Goal: Task Accomplishment & Management: Complete application form

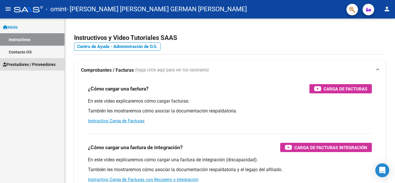
click at [44, 63] on span "Prestadores / Proveedores" at bounding box center [29, 64] width 53 height 6
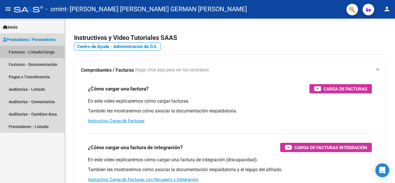
click at [43, 52] on link "Facturas - Listado/Carga" at bounding box center [32, 52] width 64 height 12
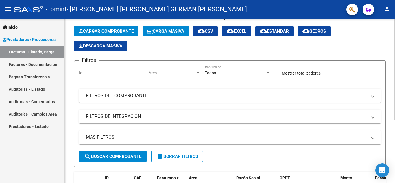
scroll to position [14, 0]
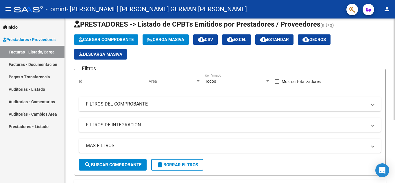
click at [104, 38] on span "Cargar Comprobante" at bounding box center [106, 39] width 55 height 5
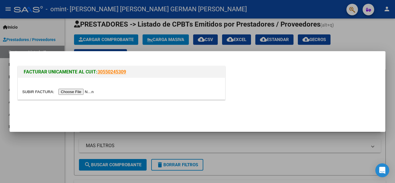
click at [86, 92] on input "file" at bounding box center [58, 92] width 73 height 6
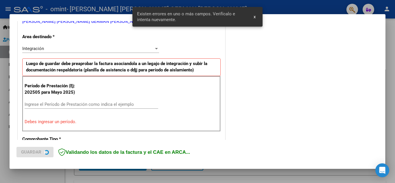
scroll to position [131, 0]
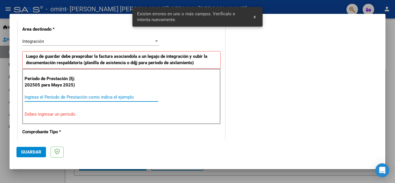
click at [66, 97] on input "Ingrese el Período de Prestación como indica el ejemplo" at bounding box center [92, 97] width 134 height 5
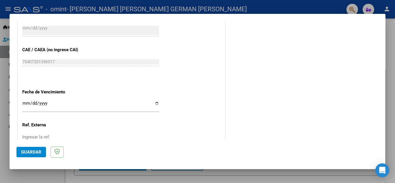
scroll to position [362, 0]
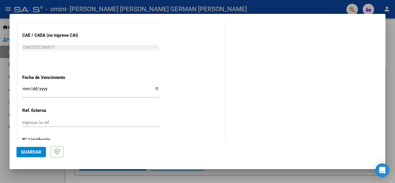
type input "202509"
click at [154, 88] on input "Ingresar la fecha" at bounding box center [90, 90] width 137 height 9
type input "[DATE]"
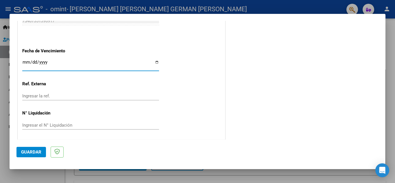
scroll to position [390, 0]
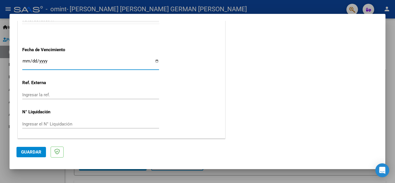
click at [33, 150] on span "Guardar" at bounding box center [31, 152] width 20 height 5
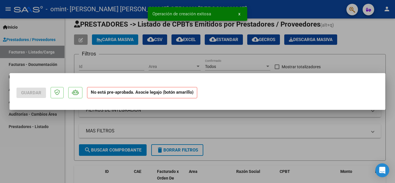
scroll to position [0, 0]
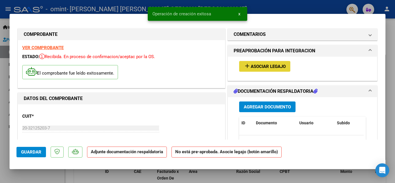
click at [258, 64] on span "Asociar Legajo" at bounding box center [268, 66] width 35 height 5
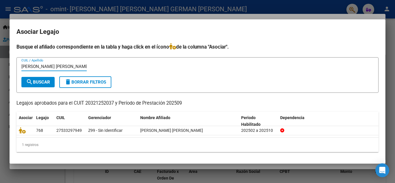
type input "[PERSON_NAME] [PERSON_NAME]"
click at [42, 80] on span "search Buscar" at bounding box center [38, 82] width 24 height 5
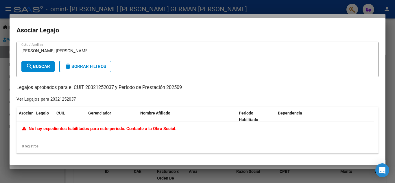
click at [278, 8] on div at bounding box center [197, 91] width 395 height 183
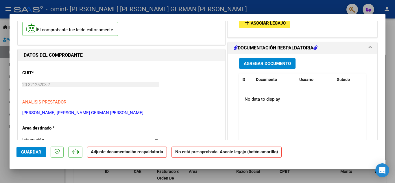
scroll to position [58, 0]
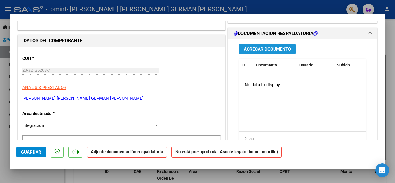
click at [258, 48] on span "Agregar Documento" at bounding box center [267, 49] width 47 height 5
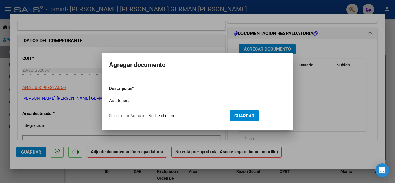
type input "Asistencia"
click at [154, 117] on input "Seleccionar Archivo" at bounding box center [186, 115] width 77 height 5
type input "C:\fakepath\[PERSON_NAME] [PERSON_NAME] asistencia 09-2025.pdf"
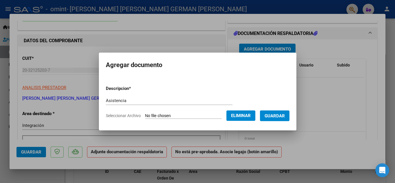
click at [275, 120] on button "Guardar" at bounding box center [274, 115] width 29 height 11
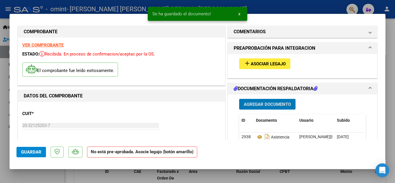
scroll to position [0, 0]
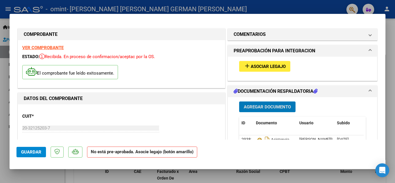
click at [29, 150] on span "Guardar" at bounding box center [31, 152] width 20 height 5
click at [211, 7] on div at bounding box center [197, 91] width 395 height 183
type input "$ 0,00"
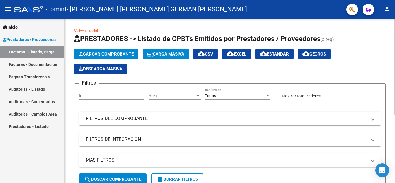
click at [103, 53] on span "Cargar Comprobante" at bounding box center [106, 53] width 55 height 5
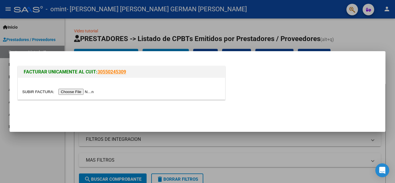
click at [73, 93] on input "file" at bounding box center [58, 92] width 73 height 6
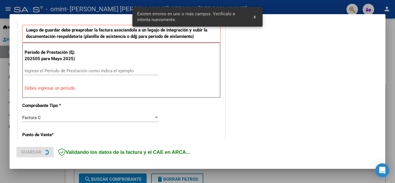
scroll to position [158, 0]
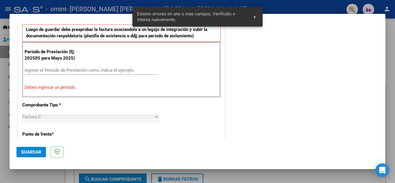
click at [254, 16] on span "x" at bounding box center [255, 16] width 2 height 5
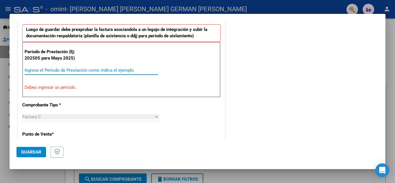
click at [90, 69] on input "Ingrese el Período de Prestación como indica el ejemplo" at bounding box center [92, 70] width 134 height 5
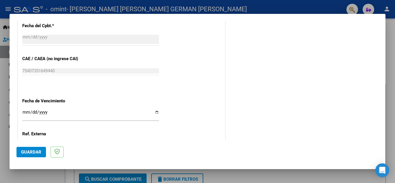
scroll to position [360, 0]
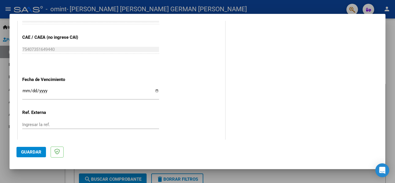
type input "202509"
click at [155, 91] on input "Ingresar la fecha" at bounding box center [90, 92] width 137 height 9
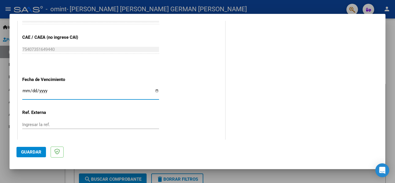
type input "[DATE]"
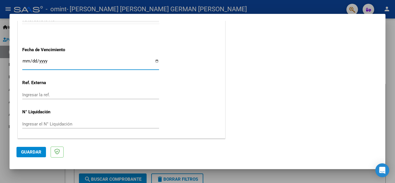
click at [23, 152] on span "Guardar" at bounding box center [31, 152] width 20 height 5
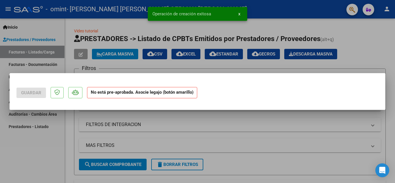
scroll to position [0, 0]
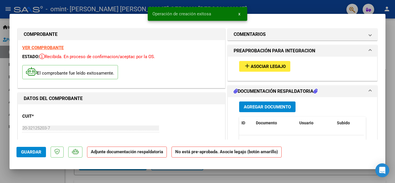
click at [260, 65] on span "Asociar Legajo" at bounding box center [268, 66] width 35 height 5
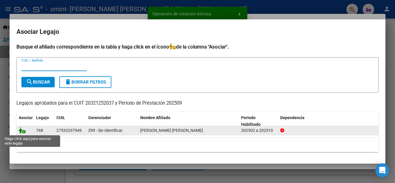
click at [21, 132] on icon at bounding box center [22, 130] width 7 height 6
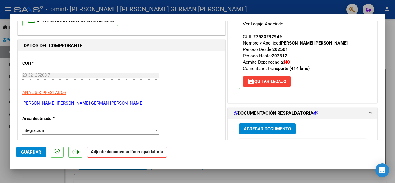
scroll to position [87, 0]
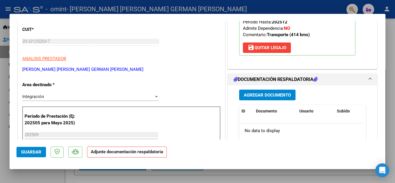
click at [265, 97] on span "Agregar Documento" at bounding box center [267, 95] width 47 height 5
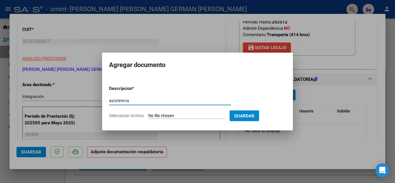
type input "asistencia"
click at [151, 116] on input "Seleccionar Archivo" at bounding box center [186, 115] width 77 height 5
type input "C:\fakepath\[PERSON_NAME] [PERSON_NAME] asistencia 09-2025.pdf"
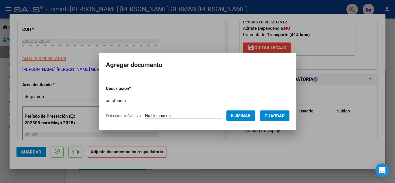
click at [281, 114] on span "Guardar" at bounding box center [275, 115] width 20 height 5
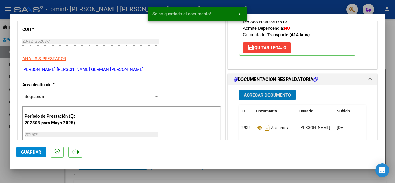
click at [30, 153] on span "Guardar" at bounding box center [31, 152] width 20 height 5
click at [261, 10] on div at bounding box center [197, 91] width 395 height 183
type input "$ 0,00"
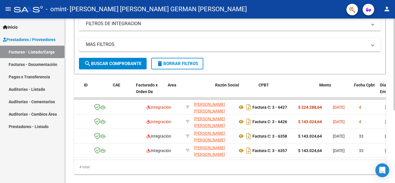
scroll to position [0, 0]
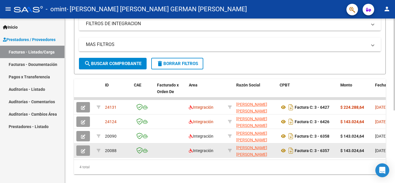
click at [82, 151] on icon "button" at bounding box center [83, 151] width 4 height 4
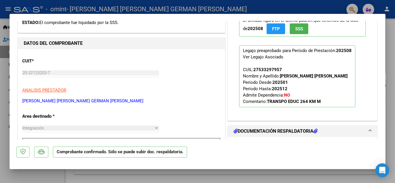
scroll to position [87, 0]
